Goal: Information Seeking & Learning: Compare options

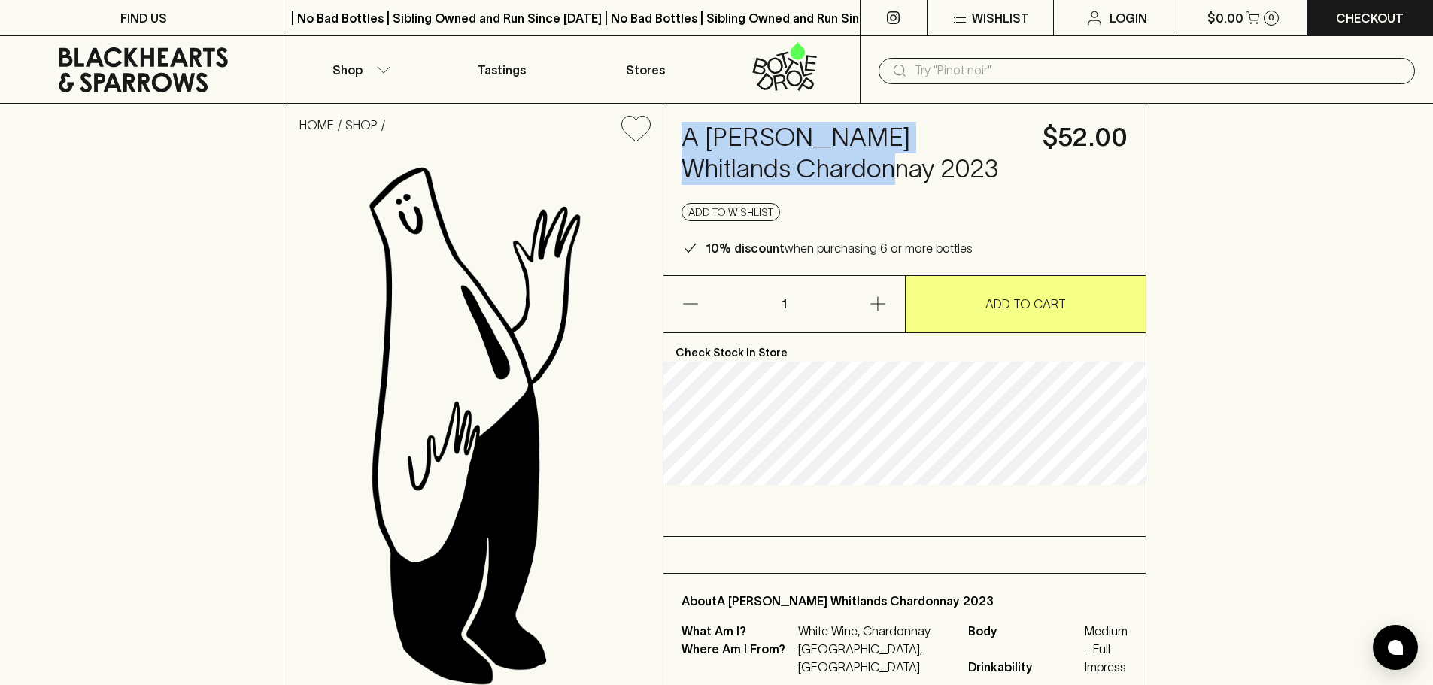
drag, startPoint x: 884, startPoint y: 163, endPoint x: 671, endPoint y: 149, distance: 213.4
click at [671, 149] on div "A Rodda Whitlands Chardonnay 2023 $52.00 Add to wishlist 10% discount when purc…" at bounding box center [905, 190] width 482 height 172
copy h4 "A Rodda Whitlands Chardonnay 2023"
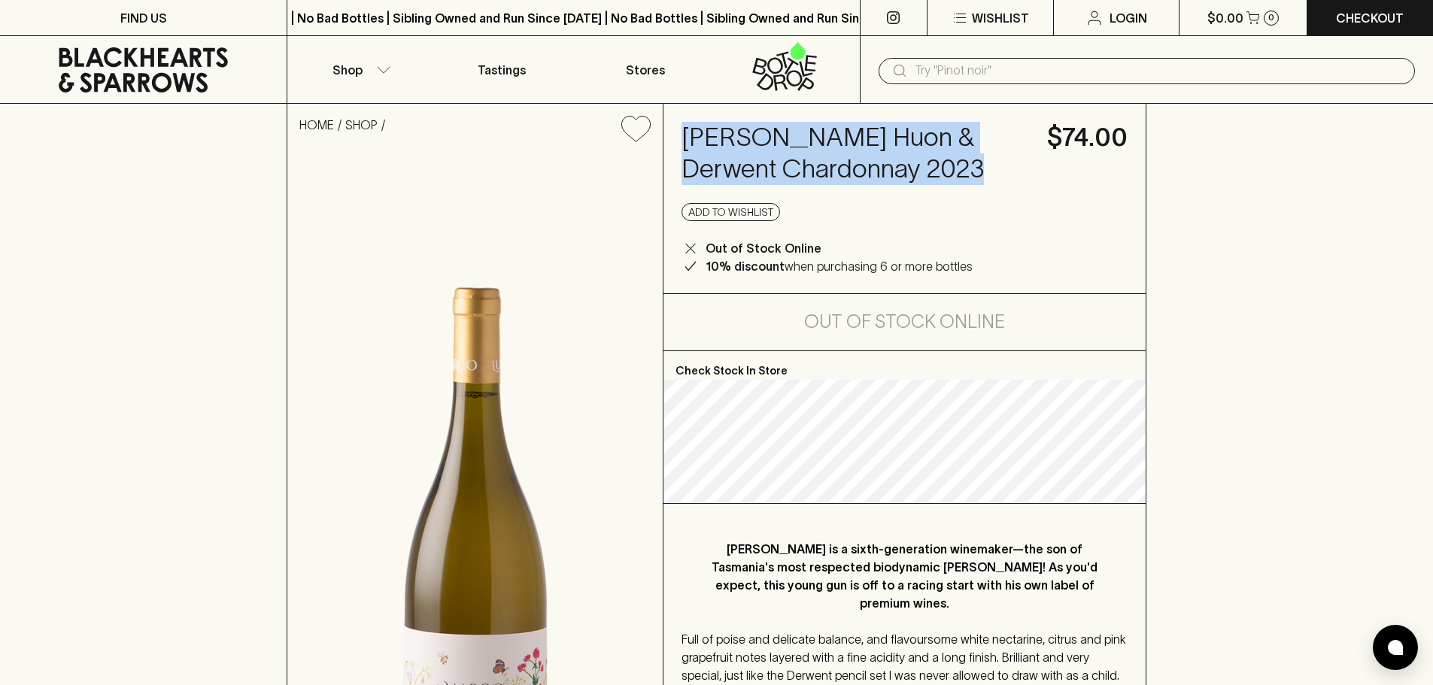
drag, startPoint x: 997, startPoint y: 168, endPoint x: 667, endPoint y: 126, distance: 332.2
click at [667, 126] on div "Marco Lubiana Huon & Derwent Chardonnay 2023 $74.00 Add to wishlist Out of Stoc…" at bounding box center [905, 199] width 482 height 190
copy h4 "Marco Lubiana Huon & Derwent Chardonnay 2023"
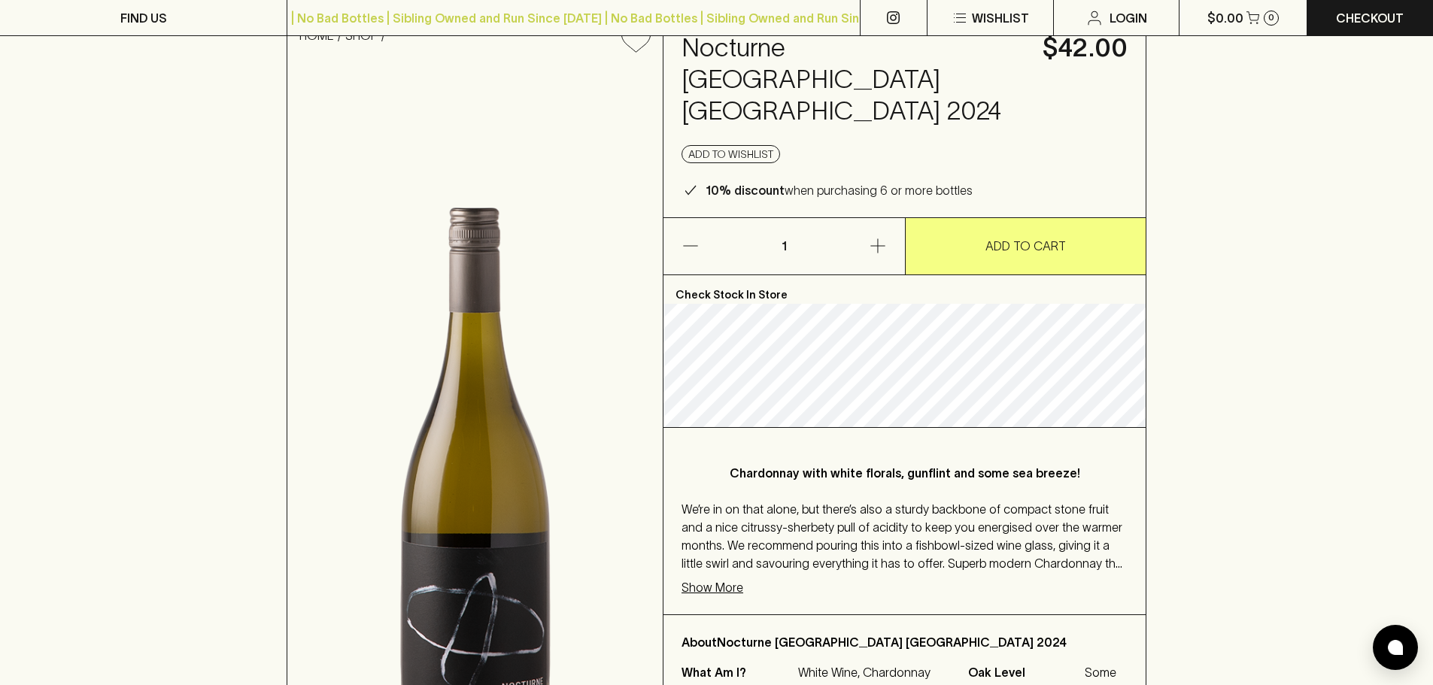
scroll to position [126, 0]
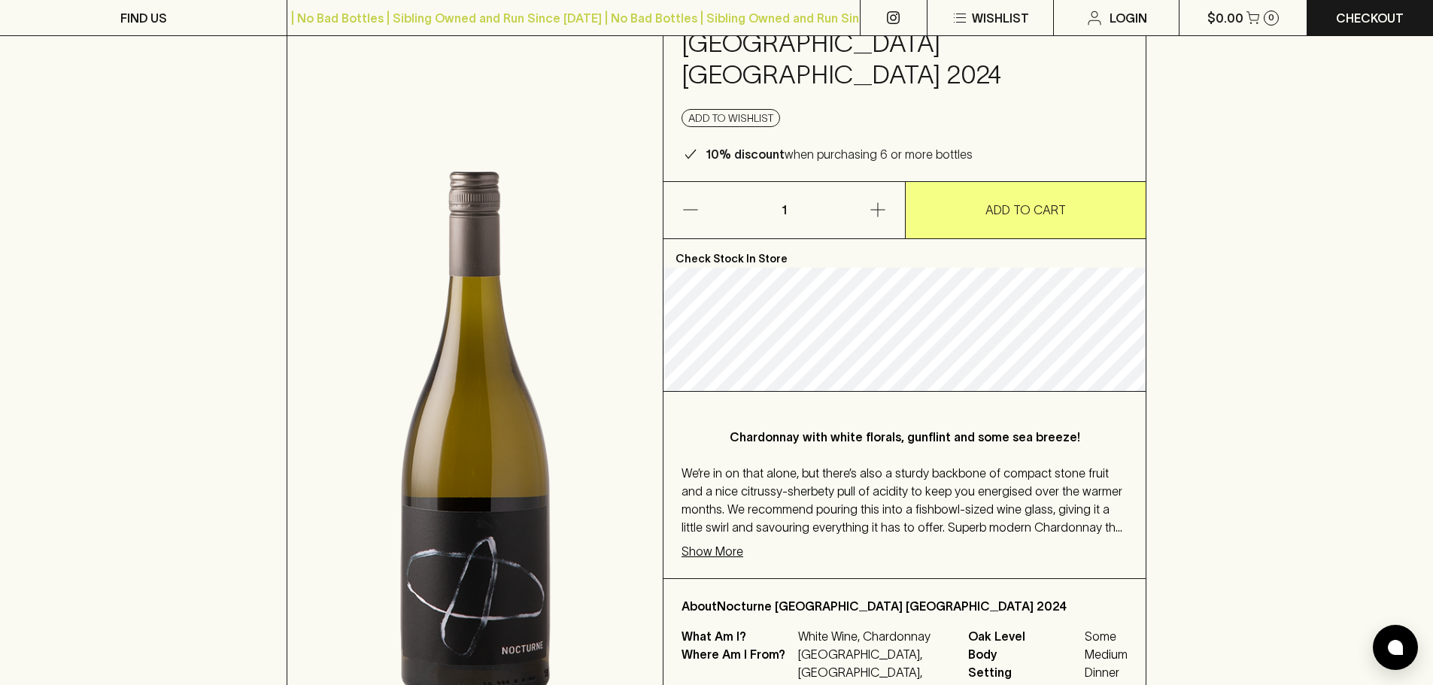
click at [730, 542] on p "Show More" at bounding box center [713, 551] width 62 height 18
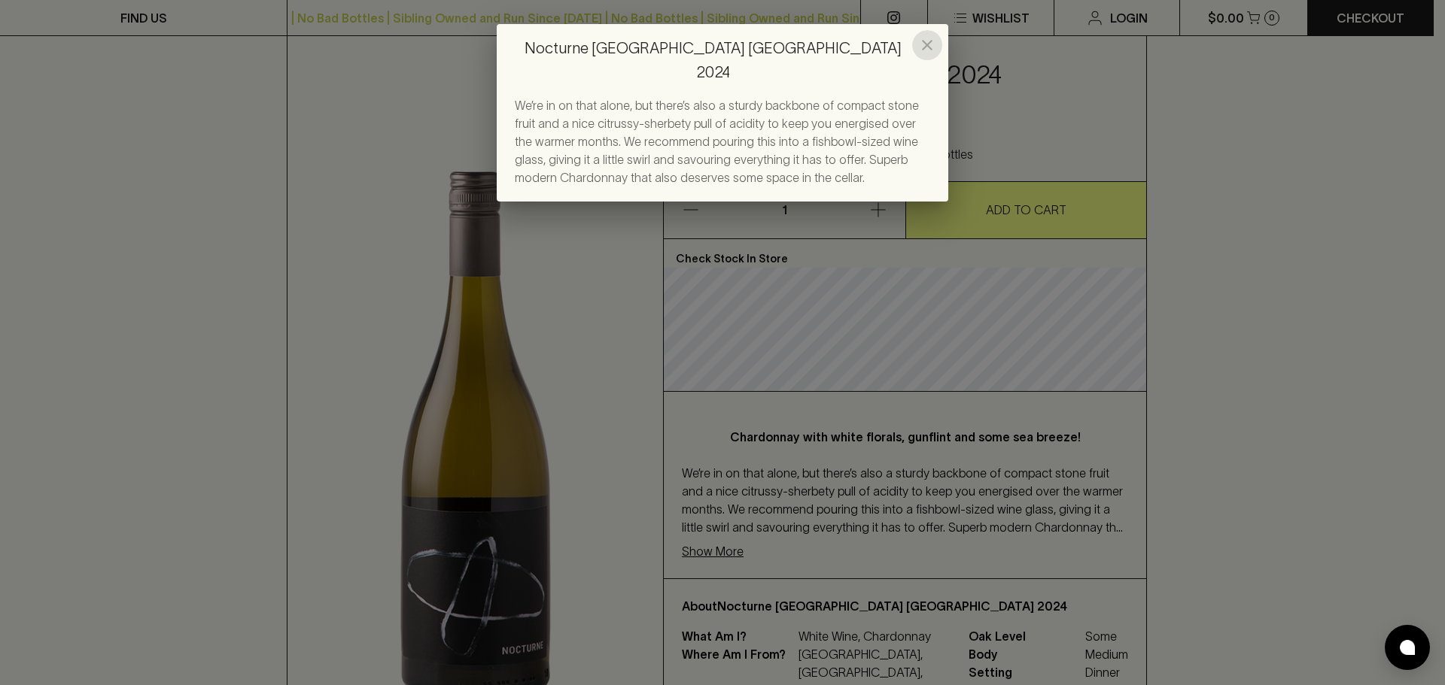
click at [929, 40] on icon "close" at bounding box center [927, 45] width 18 height 18
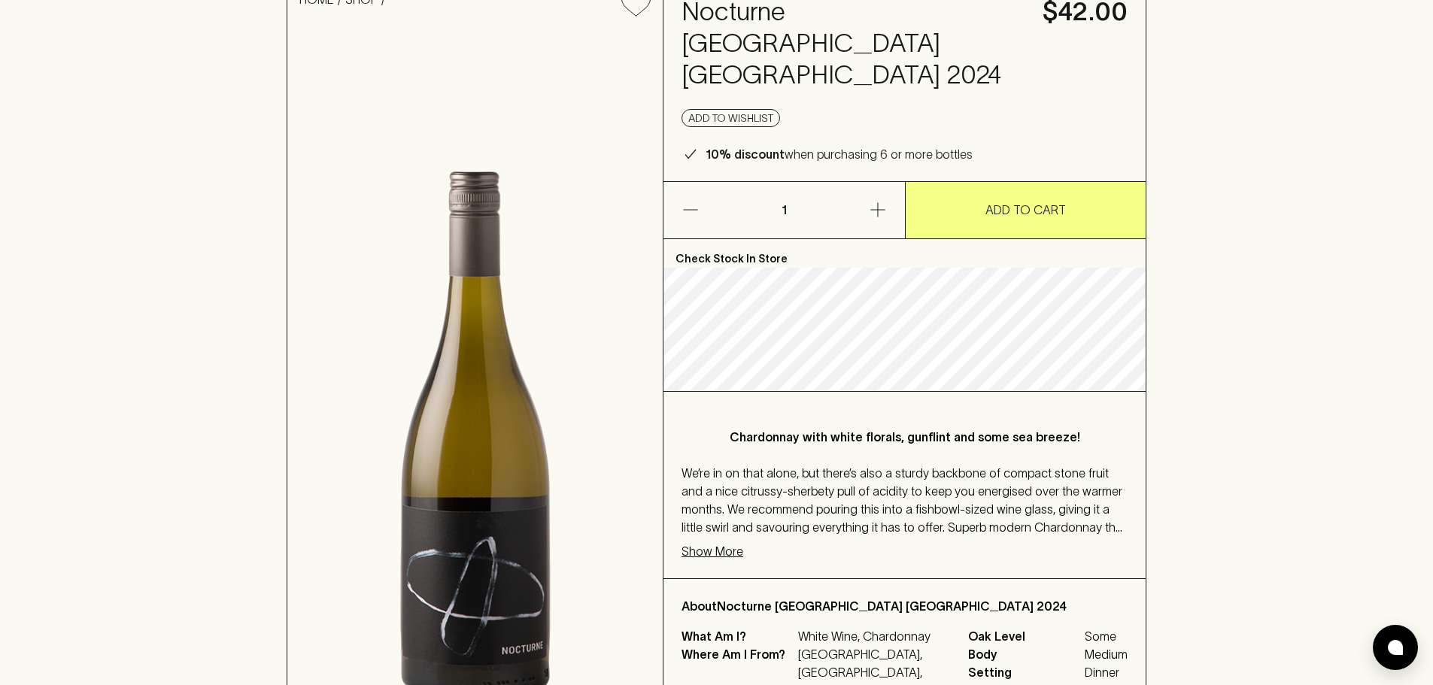
scroll to position [0, 0]
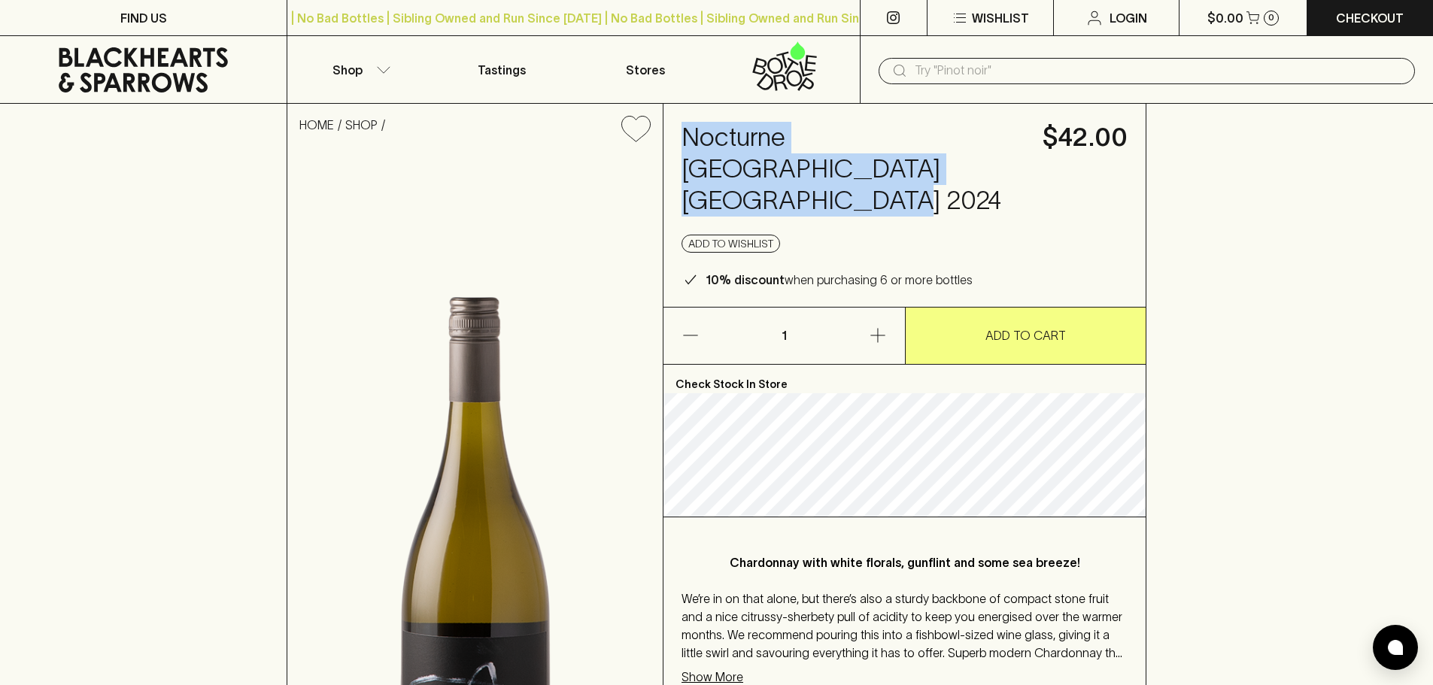
drag, startPoint x: 892, startPoint y: 159, endPoint x: 685, endPoint y: 142, distance: 207.6
click at [685, 142] on h4 "Nocturne Treeton Sub Region Chardonnay 2024" at bounding box center [853, 169] width 343 height 95
copy h4 "Nocturne Treeton Sub Region Chardonnay 2024"
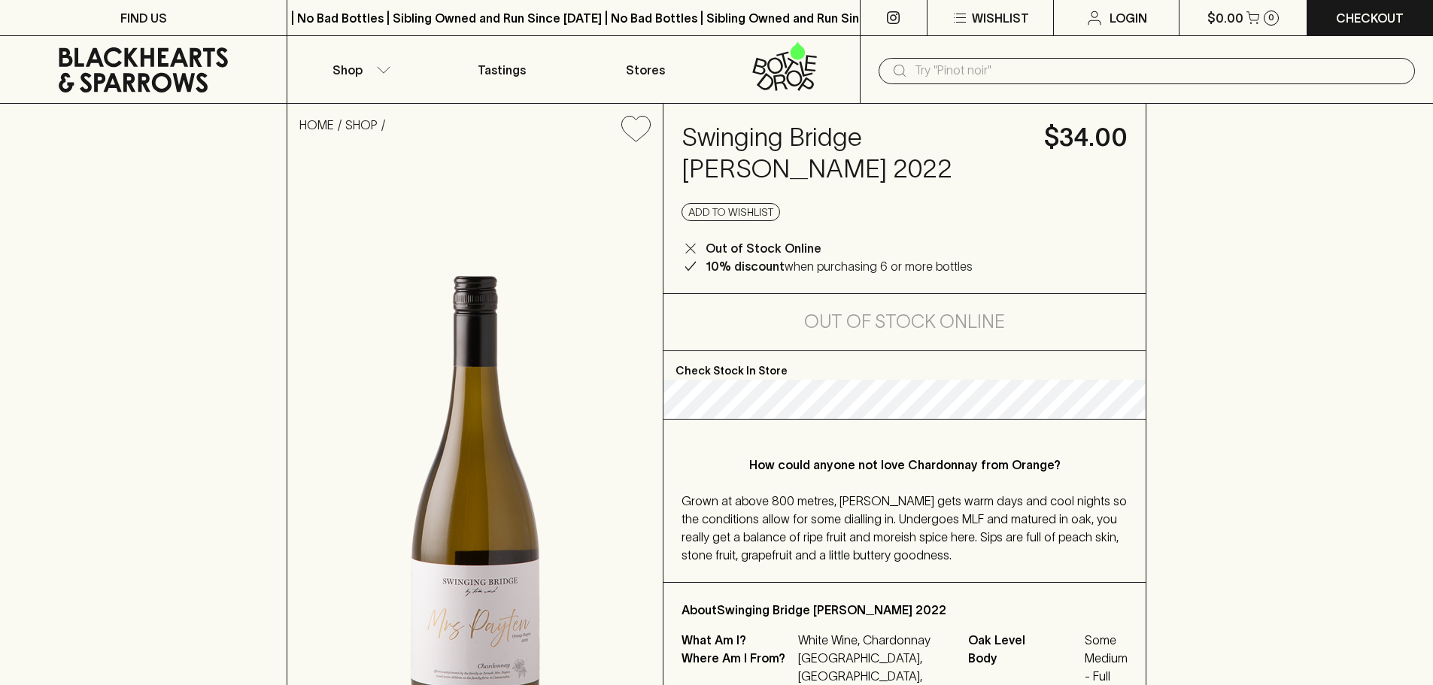
scroll to position [126, 0]
